Goal: Task Accomplishment & Management: Complete application form

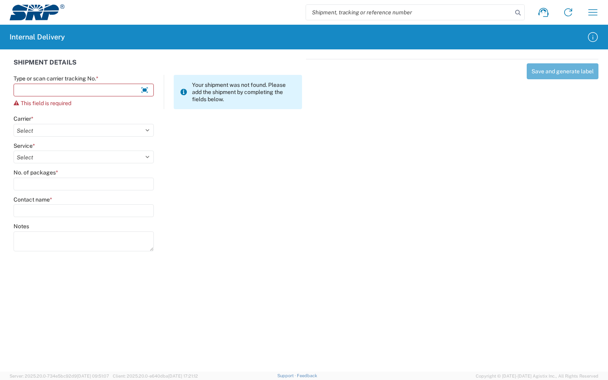
click at [74, 89] on input "Type or scan carrier tracking No. *" at bounding box center [84, 90] width 140 height 13
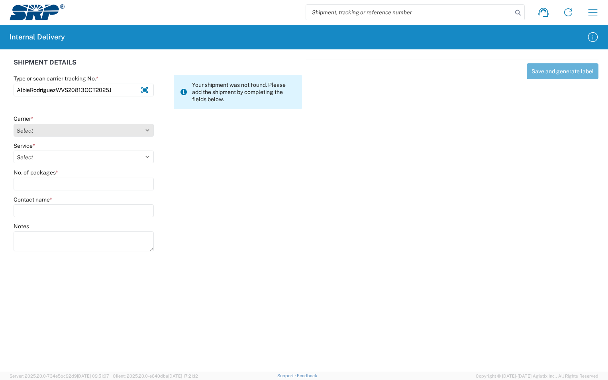
type input "AlbieRodriguezWVS20813OCT2025J"
click at [146, 130] on select "Select Amazon Logistics ATI Trucking BC Dimerco Logistics Empire Southwest FedE…" at bounding box center [84, 130] width 140 height 13
select select "18713"
click at [14, 124] on select "Select Amazon Logistics ATI Trucking BC Dimerco Logistics Empire Southwest FedE…" at bounding box center [84, 130] width 140 height 13
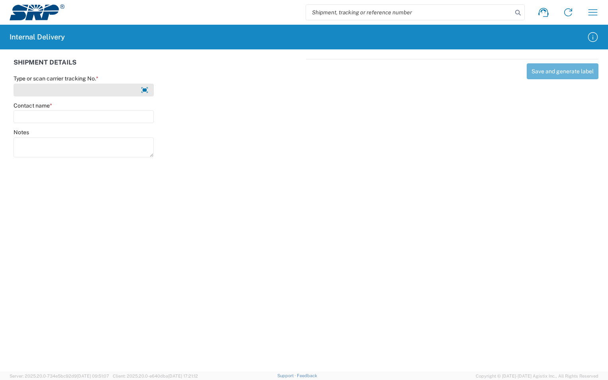
click at [102, 90] on input "Type or scan carrier tracking No. *" at bounding box center [84, 90] width 140 height 13
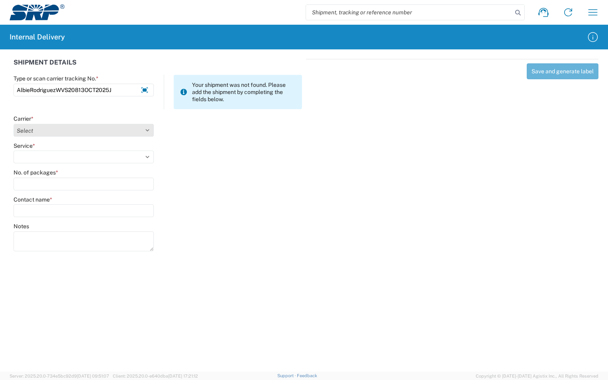
type input "AlbieRodriguezWVS20813OCT2025J"
drag, startPoint x: 149, startPoint y: 130, endPoint x: 140, endPoint y: 132, distance: 8.5
click at [149, 130] on select "Select Amazon Logistics ATI Trucking BC Dimerco Logistics Empire Southwest FedE…" at bounding box center [84, 130] width 140 height 13
click at [14, 124] on select "Select Amazon Logistics ATI Trucking BC Dimerco Logistics Empire Southwest FedE…" at bounding box center [84, 130] width 140 height 13
click at [148, 130] on select "Select Amazon Logistics ATI Trucking BC Dimerco Logistics Empire Southwest FedE…" at bounding box center [84, 130] width 140 height 13
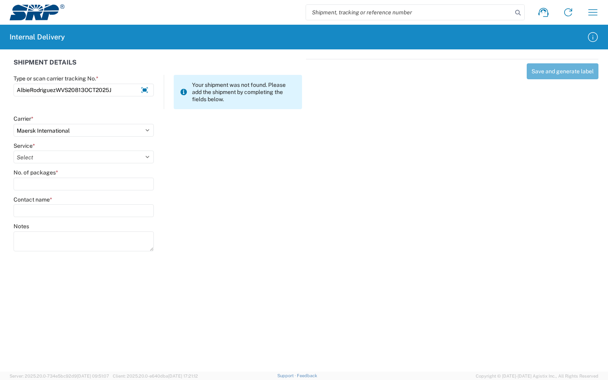
select select "18713"
click at [14, 124] on select "Select Amazon Logistics ATI Trucking BC Dimerco Logistics Empire Southwest FedE…" at bounding box center [84, 130] width 140 height 13
click at [69, 156] on select "Select Ground Inter-Office" at bounding box center [84, 157] width 140 height 13
select select "35763"
click at [14, 151] on select "Select Ground Inter-Office" at bounding box center [84, 157] width 140 height 13
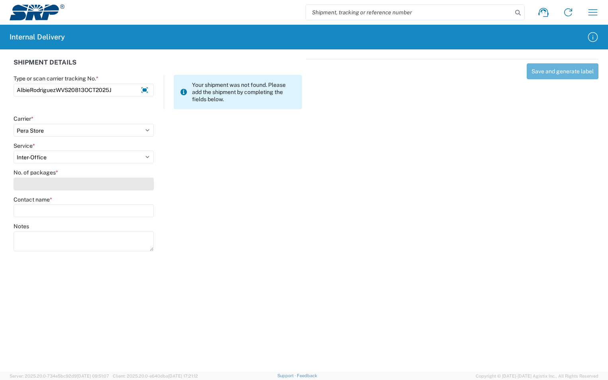
click at [48, 183] on input "No. of packages *" at bounding box center [84, 184] width 140 height 13
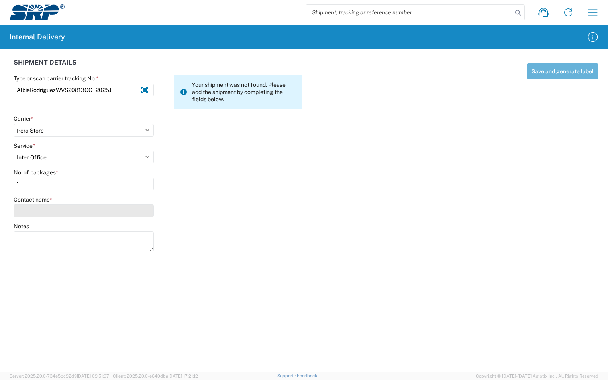
type input "1"
click at [50, 205] on input "Contact name *" at bounding box center [84, 211] width 140 height 13
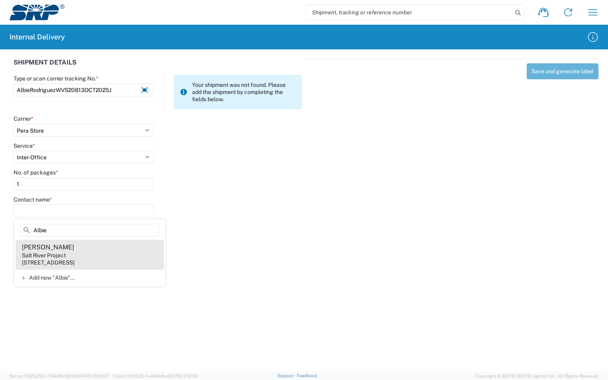
type input "Albie"
click at [74, 249] on agx-address-suggestion-item "[PERSON_NAME] Salt River Project [STREET_ADDRESS]" at bounding box center [90, 255] width 149 height 30
type input "[PERSON_NAME]"
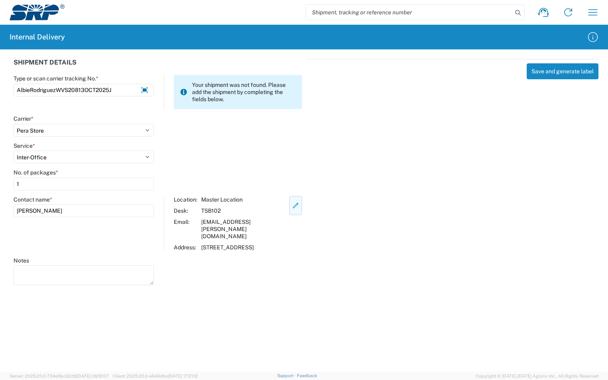
click at [293, 205] on icon "button" at bounding box center [295, 205] width 7 height 7
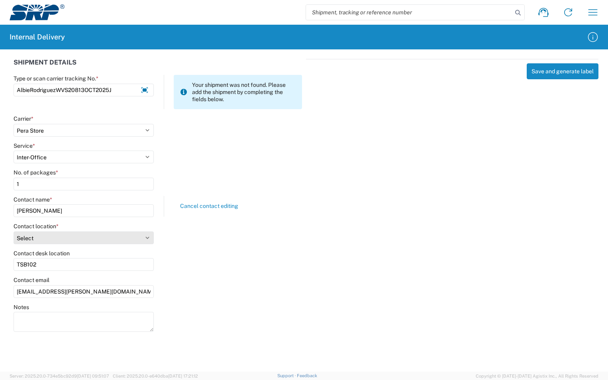
click at [150, 236] on select "Select [GEOGRAPHIC_DATA] Facility 27th [GEOGRAPHIC_DATA] [GEOGRAPHIC_DATA] [PER…" at bounding box center [84, 238] width 140 height 13
select select "54813"
click at [14, 232] on select "Select [GEOGRAPHIC_DATA] Facility 27th [GEOGRAPHIC_DATA] [GEOGRAPHIC_DATA] [PER…" at bounding box center [84, 238] width 140 height 13
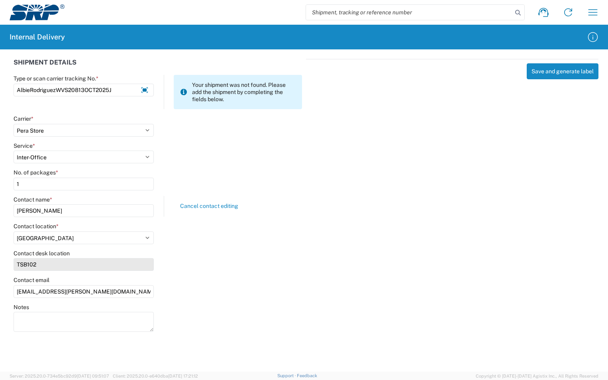
click at [38, 265] on input "TSB102" at bounding box center [84, 264] width 140 height 13
drag, startPoint x: 38, startPoint y: 264, endPoint x: 20, endPoint y: 258, distance: 19.2
click at [20, 258] on div "Contact desk location TSB102" at bounding box center [84, 261] width 140 height 22
type input "T"
type input "WVS208"
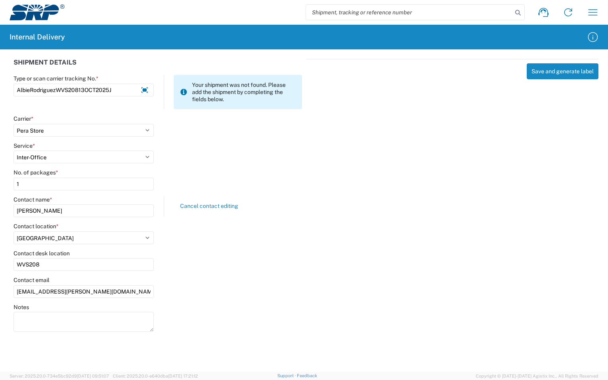
click at [367, 262] on div "Save and generate label" at bounding box center [452, 194] width 293 height 271
click at [559, 68] on button "Save and generate label" at bounding box center [563, 71] width 72 height 16
select select
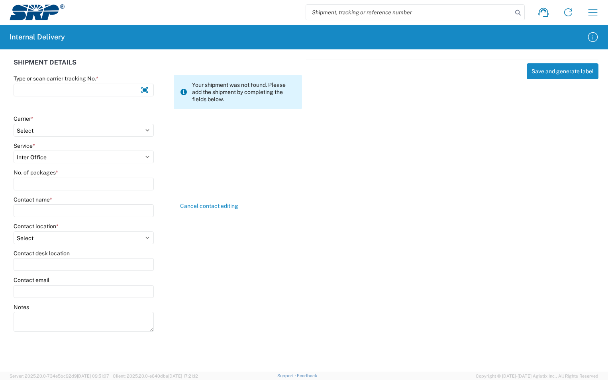
select select
